Goal: Task Accomplishment & Management: Use online tool/utility

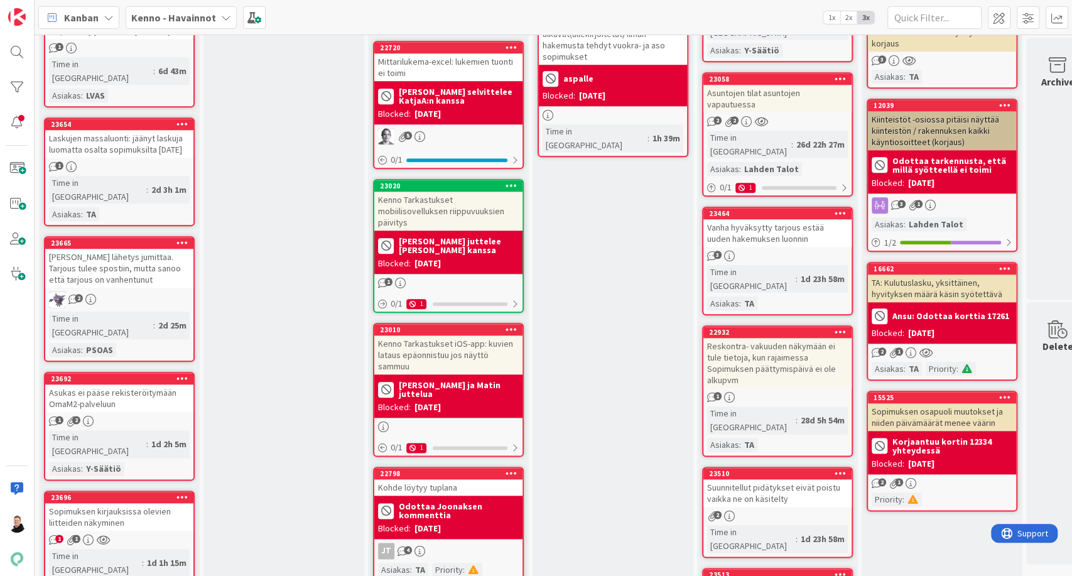
scroll to position [837, 0]
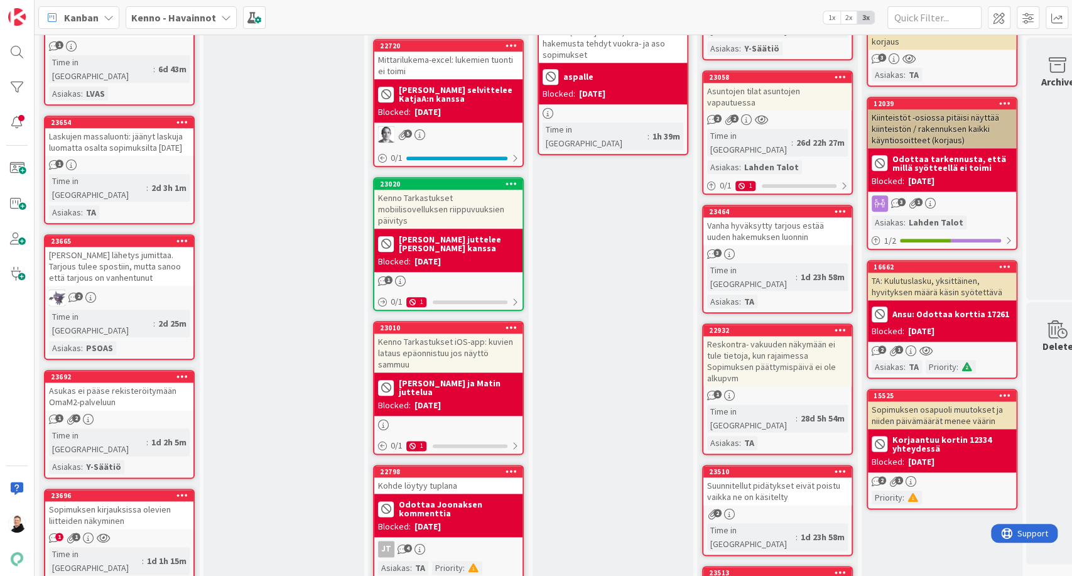
click at [117, 501] on div "Sopimuksen kirjauksissa olevien liitteiden näkyminen" at bounding box center [119, 515] width 148 height 28
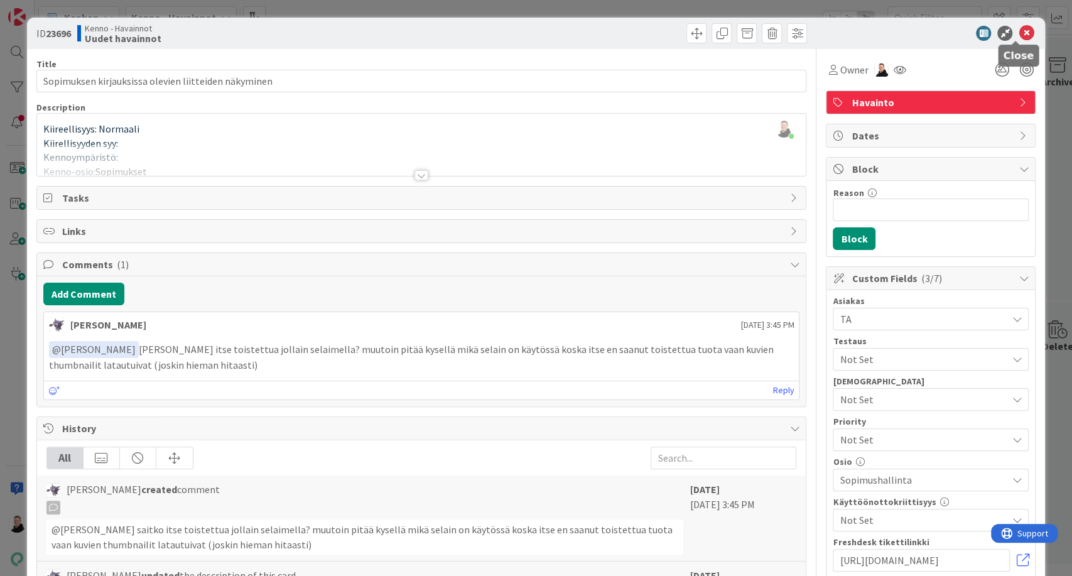
click at [1018, 28] on icon at bounding box center [1025, 33] width 15 height 15
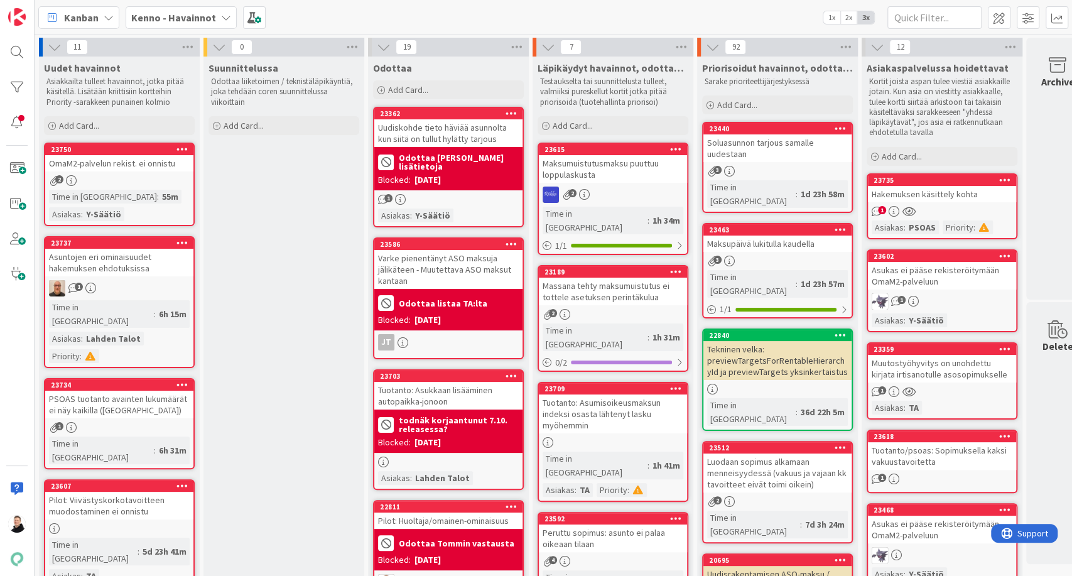
click at [942, 194] on div "Hakemuksen käsittely kohta" at bounding box center [942, 194] width 148 height 16
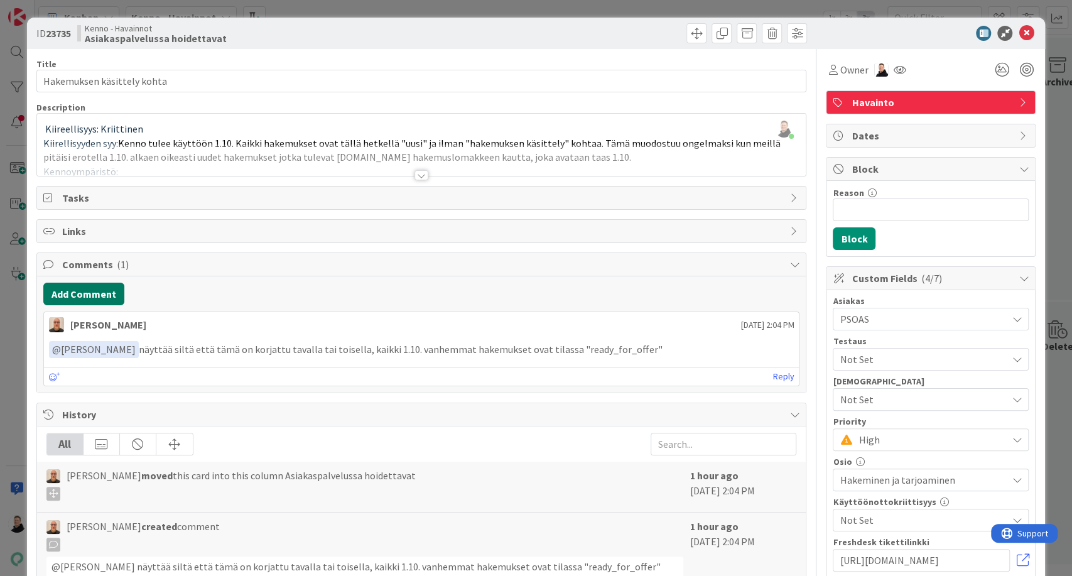
click at [75, 300] on button "Add Comment" at bounding box center [83, 294] width 81 height 23
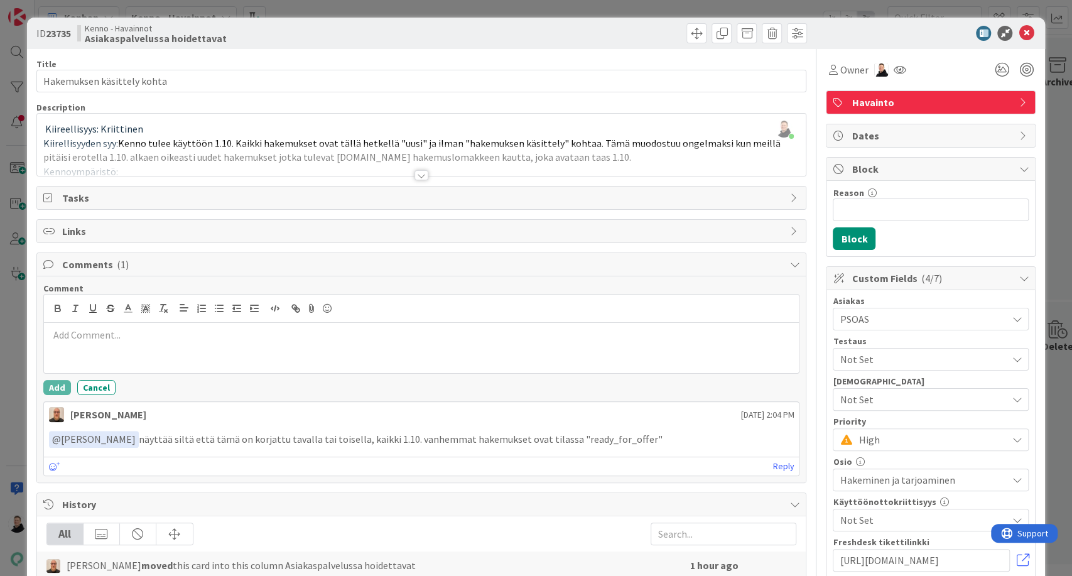
click at [158, 351] on div at bounding box center [421, 348] width 755 height 50
click at [59, 384] on button "Add" at bounding box center [57, 387] width 28 height 15
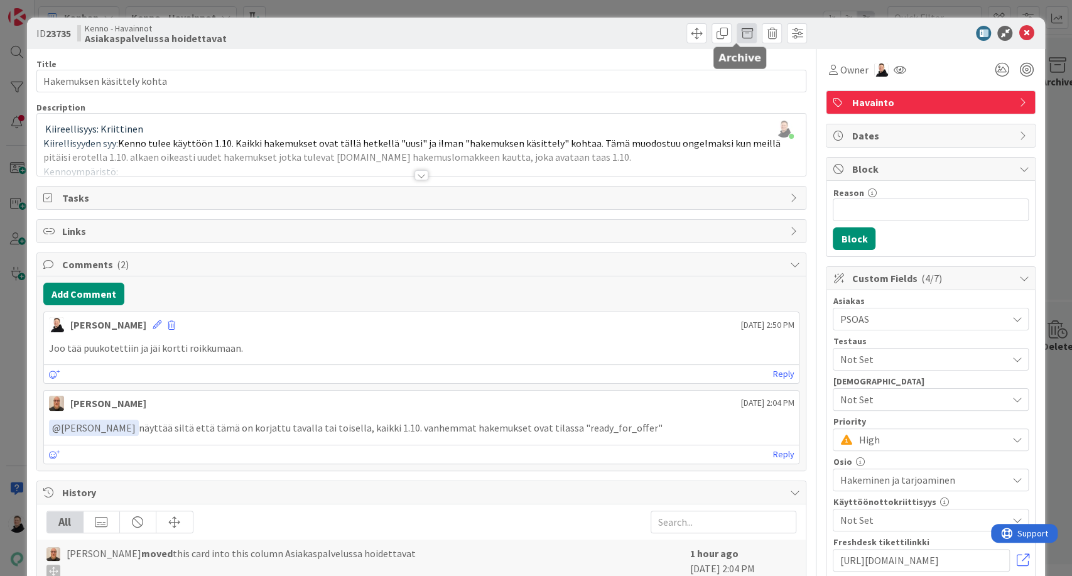
click at [738, 31] on span at bounding box center [747, 33] width 20 height 20
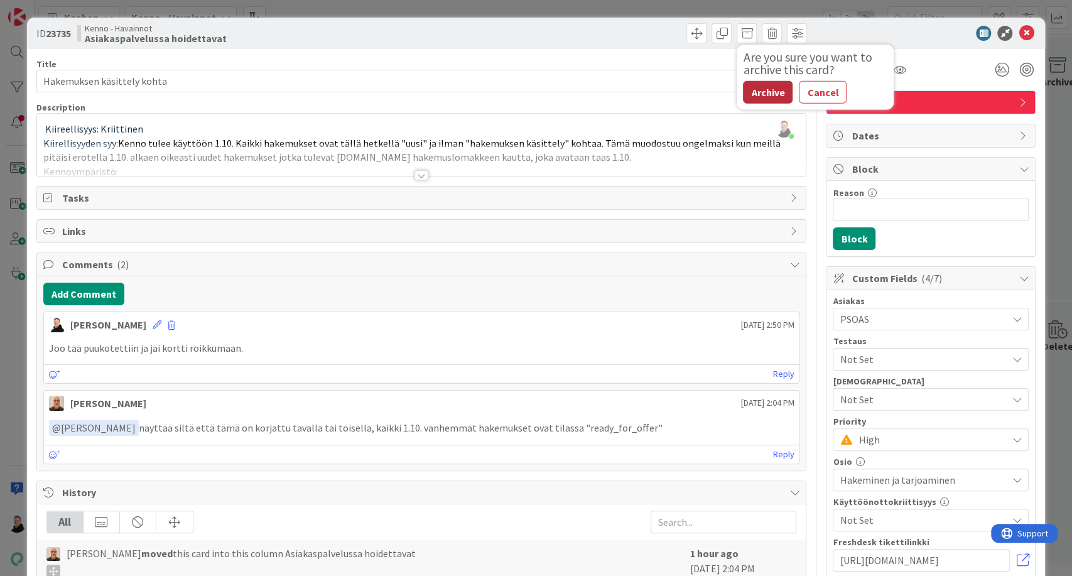
click at [764, 88] on button "Archive" at bounding box center [768, 92] width 50 height 23
